Goal: Task Accomplishment & Management: Use online tool/utility

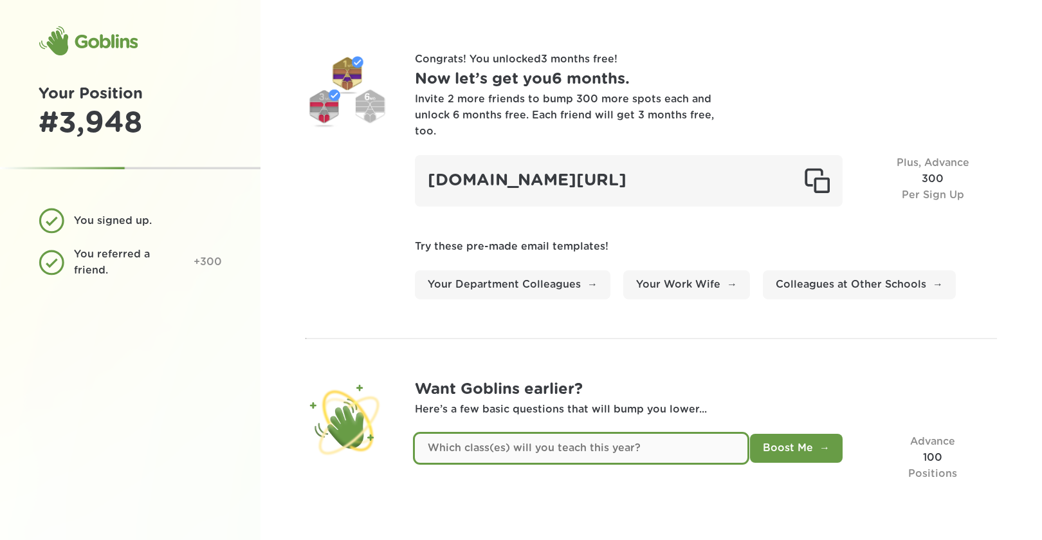
click at [431, 435] on input "text" at bounding box center [581, 447] width 332 height 29
type input "c"
type input "Calculus, Pre-Calculus, Algebra 2"
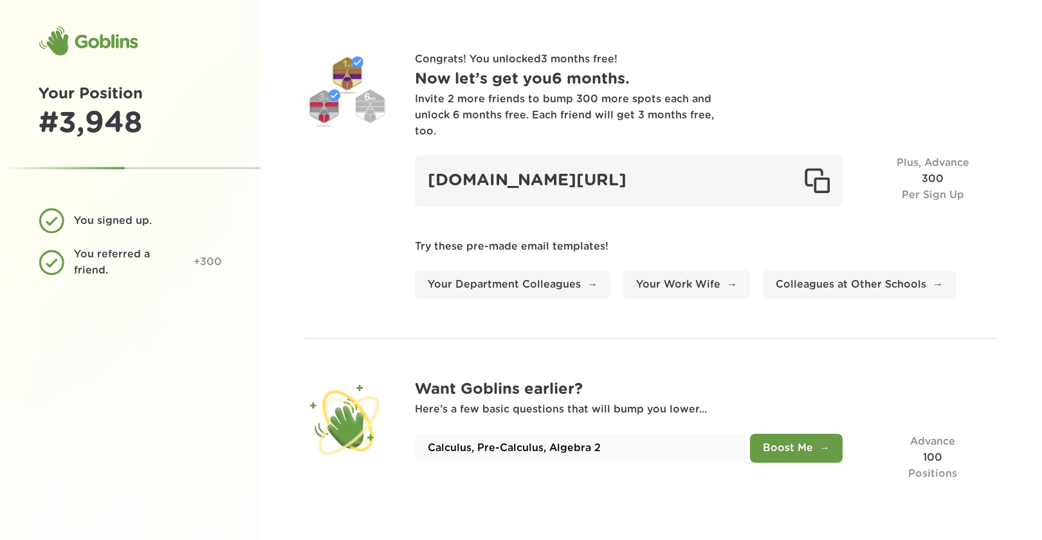
click at [804, 433] on button "Boost Me" at bounding box center [796, 447] width 93 height 29
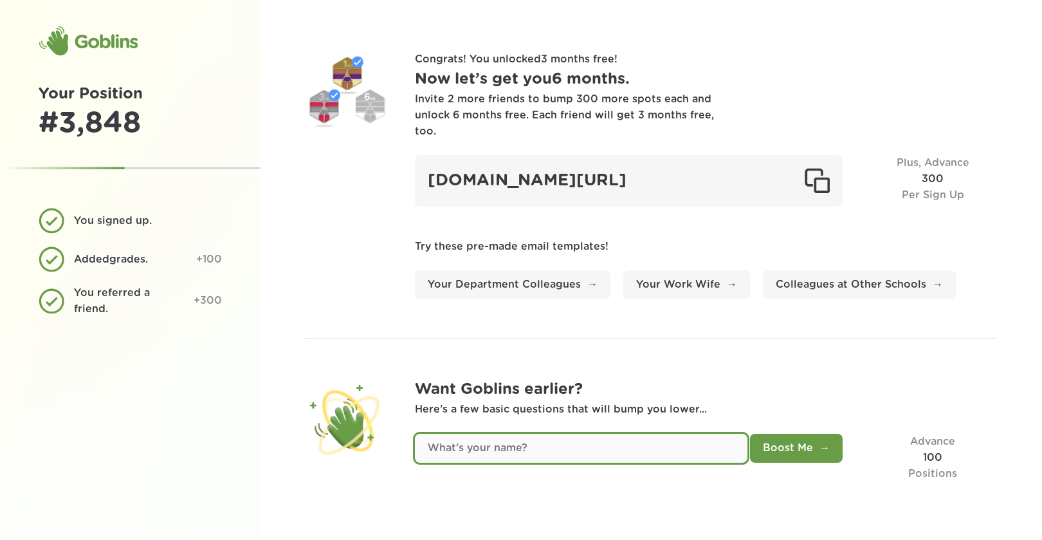
click at [482, 435] on input "text" at bounding box center [581, 447] width 332 height 29
type input "[PERSON_NAME]"
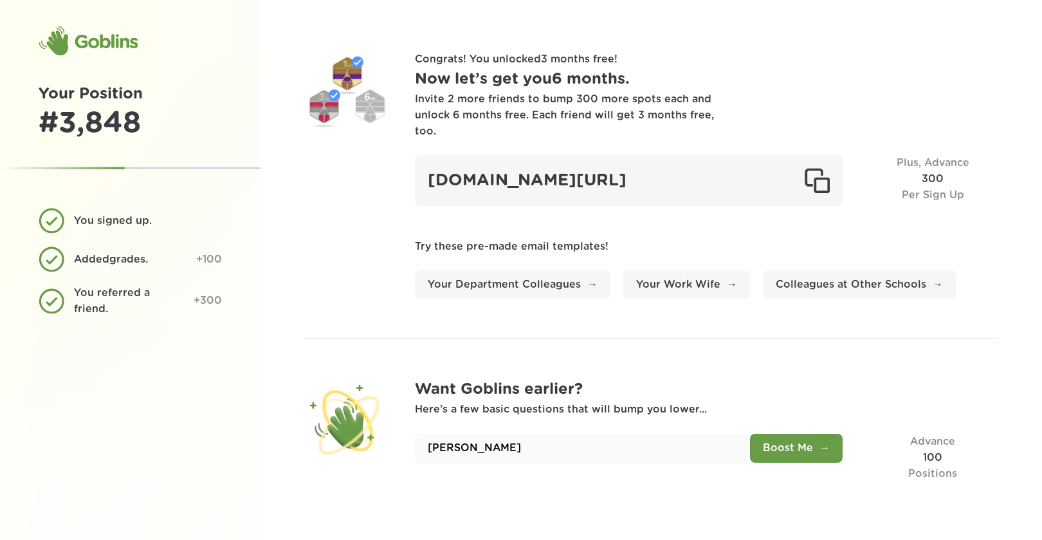
click at [807, 433] on button "Boost Me" at bounding box center [796, 447] width 93 height 29
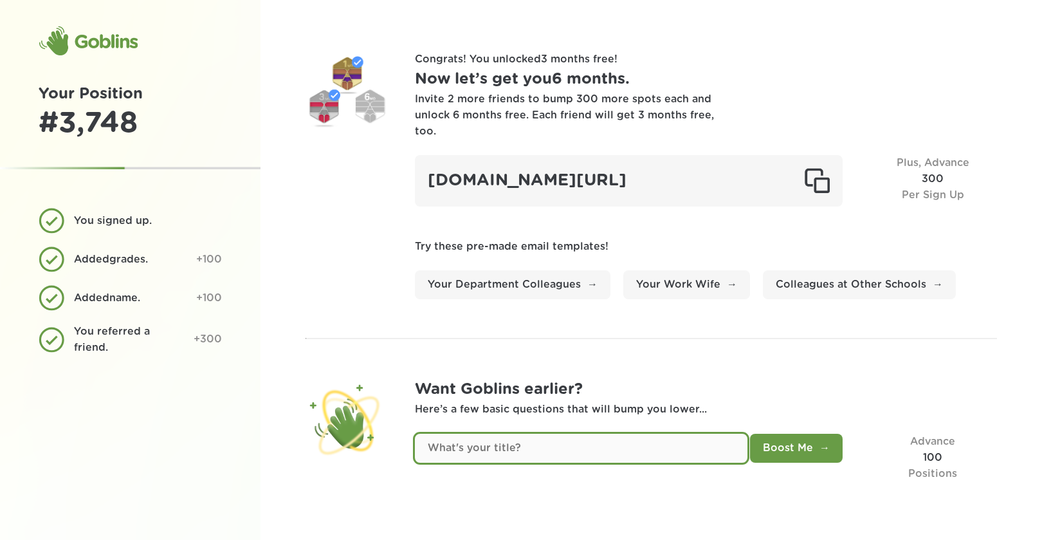
click at [448, 433] on input "text" at bounding box center [581, 447] width 332 height 29
type input "Instructional Technology & STEM Specialist"
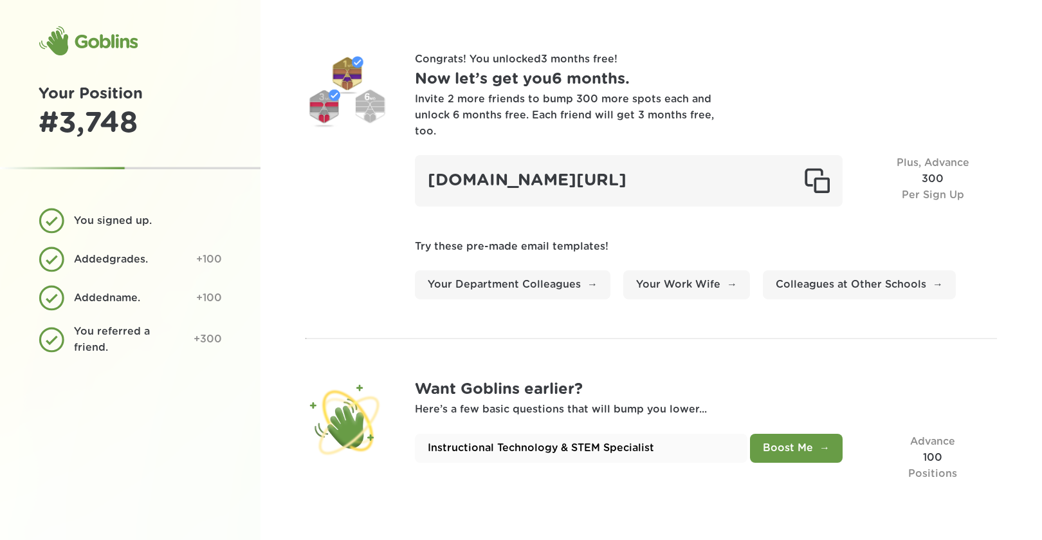
click at [776, 433] on button "Boost Me" at bounding box center [796, 447] width 93 height 29
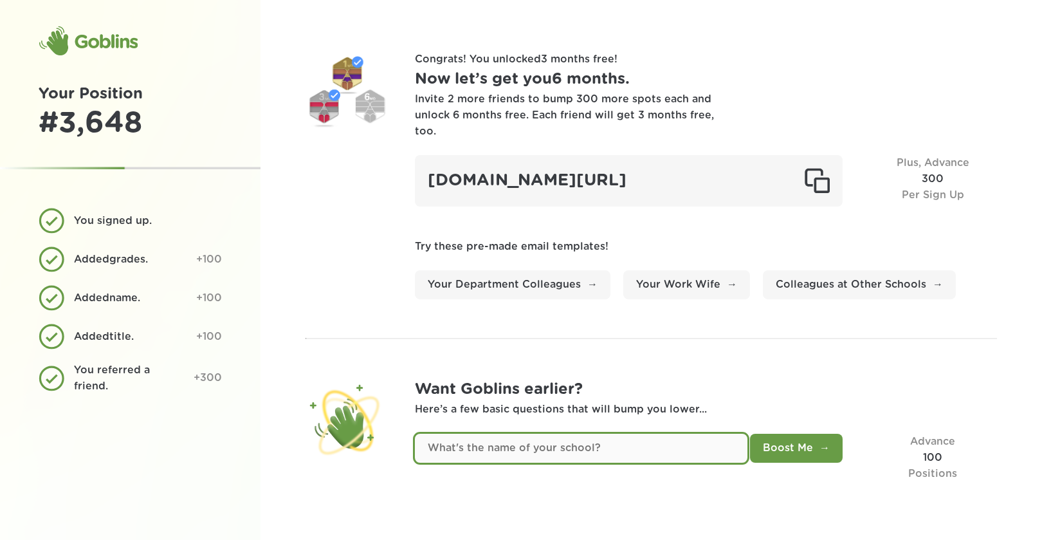
click at [435, 433] on input "text" at bounding box center [581, 447] width 332 height 29
type input "Central Susquehanna Intermediate Unit 16"
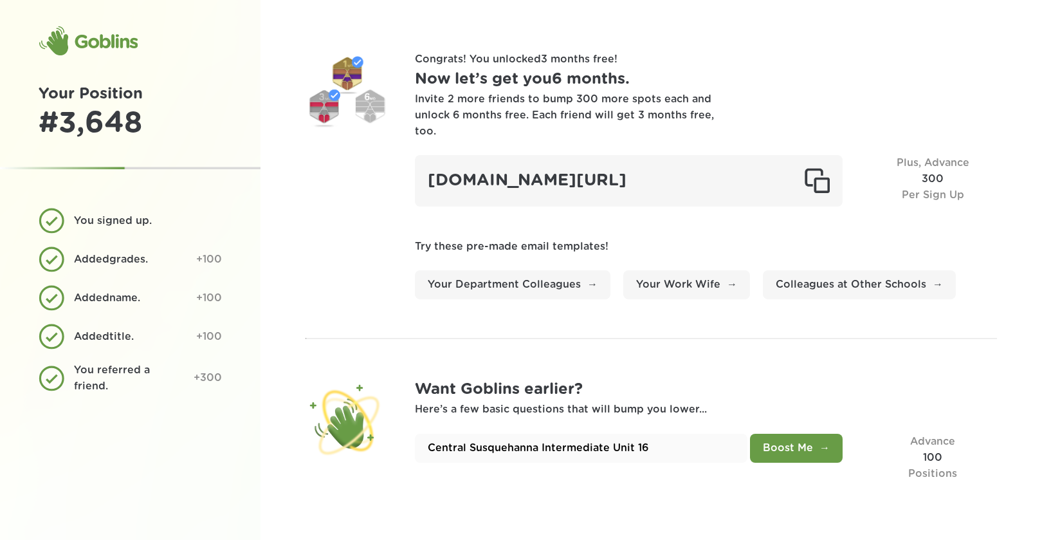
click at [793, 433] on button "Boost Me" at bounding box center [796, 447] width 93 height 29
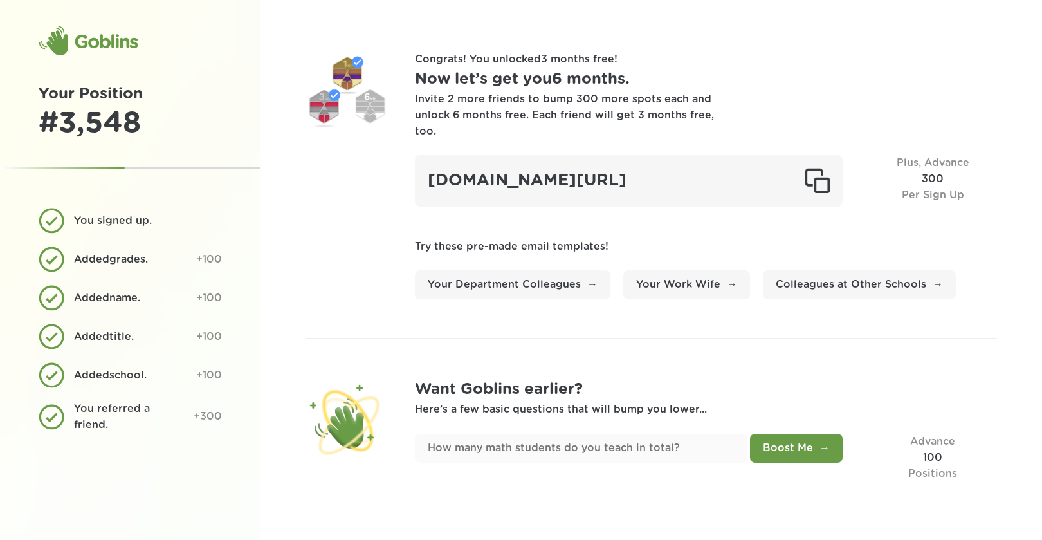
drag, startPoint x: 61, startPoint y: 44, endPoint x: 107, endPoint y: 41, distance: 46.4
click at [61, 44] on div "Goblins" at bounding box center [88, 41] width 99 height 31
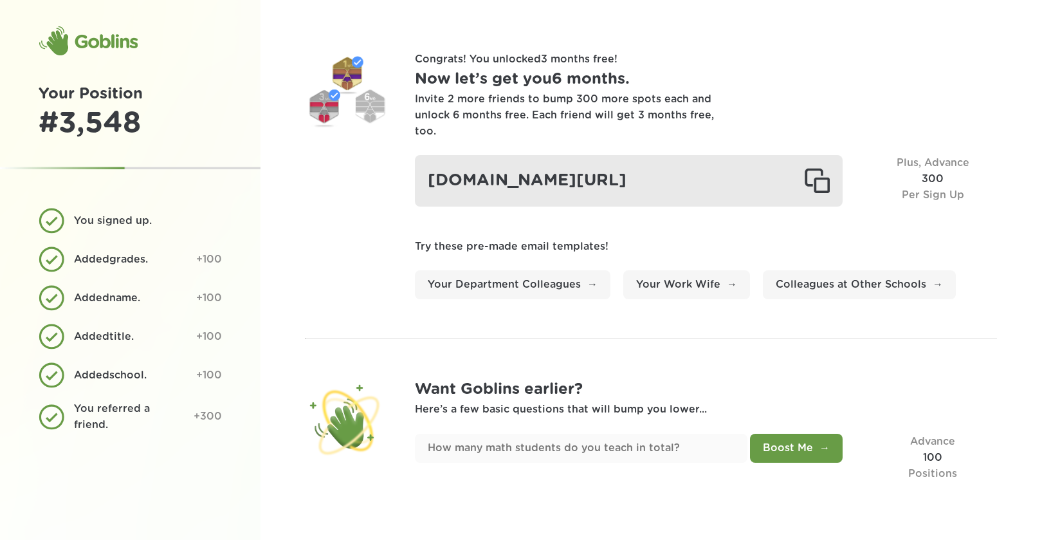
drag, startPoint x: 107, startPoint y: 41, endPoint x: 522, endPoint y: 163, distance: 432.4
click at [113, 41] on div "Goblins" at bounding box center [88, 41] width 99 height 31
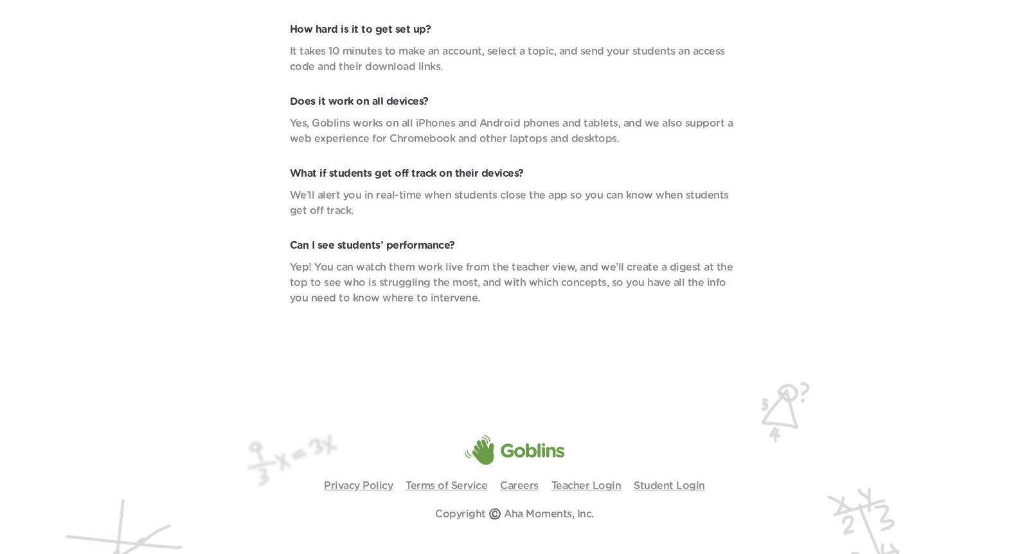
scroll to position [4672, 0]
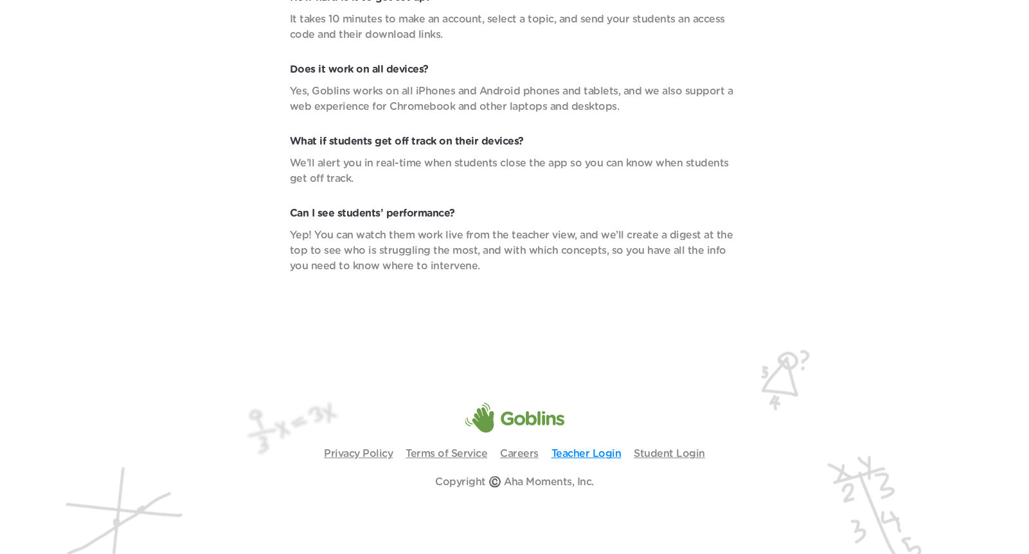
click at [586, 451] on link "Teacher Login" at bounding box center [587, 454] width 70 height 10
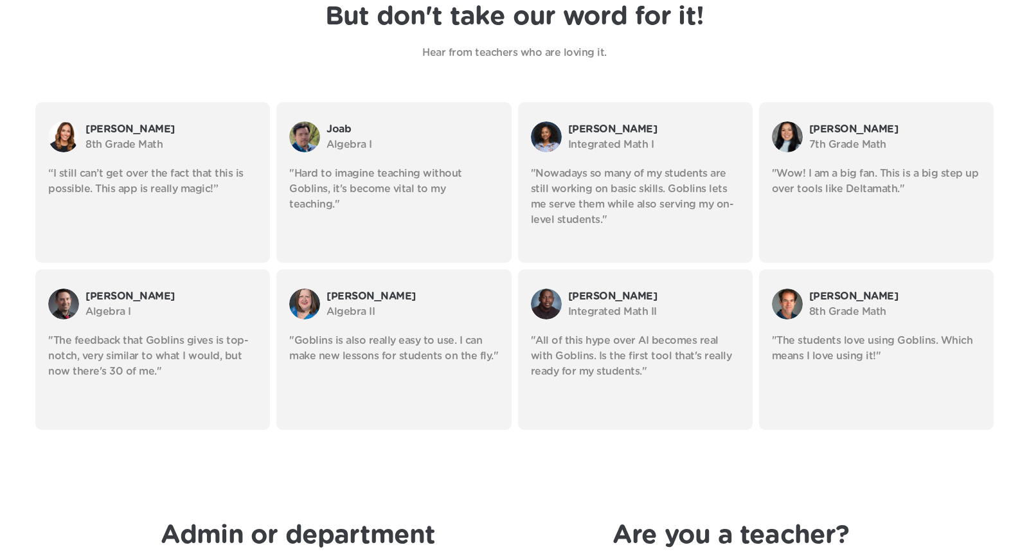
scroll to position [2317, 0]
